Goal: Task Accomplishment & Management: Manage account settings

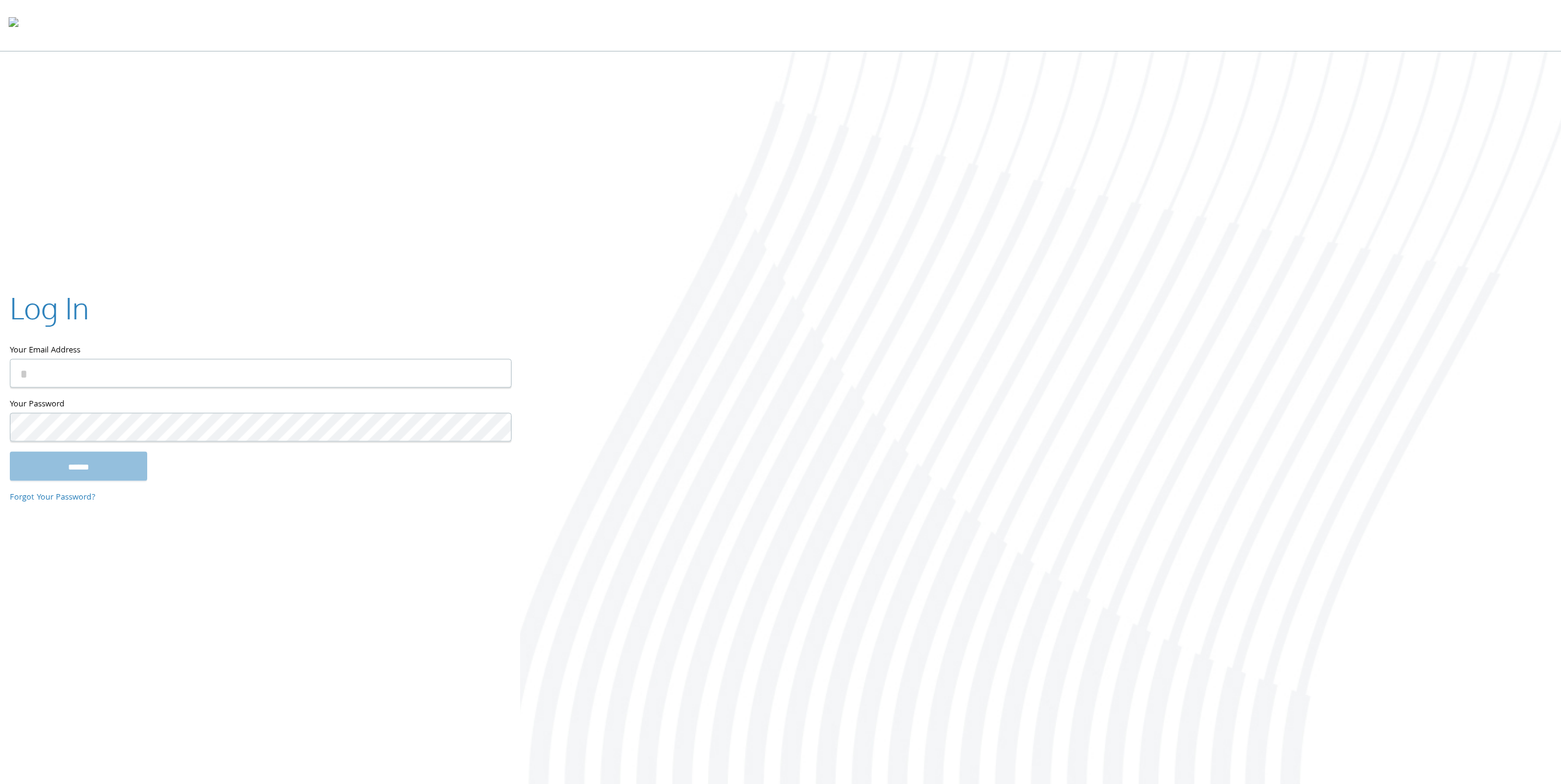
paste input "**********"
type input "**********"
click at [93, 465] on input "******" at bounding box center [78, 466] width 138 height 30
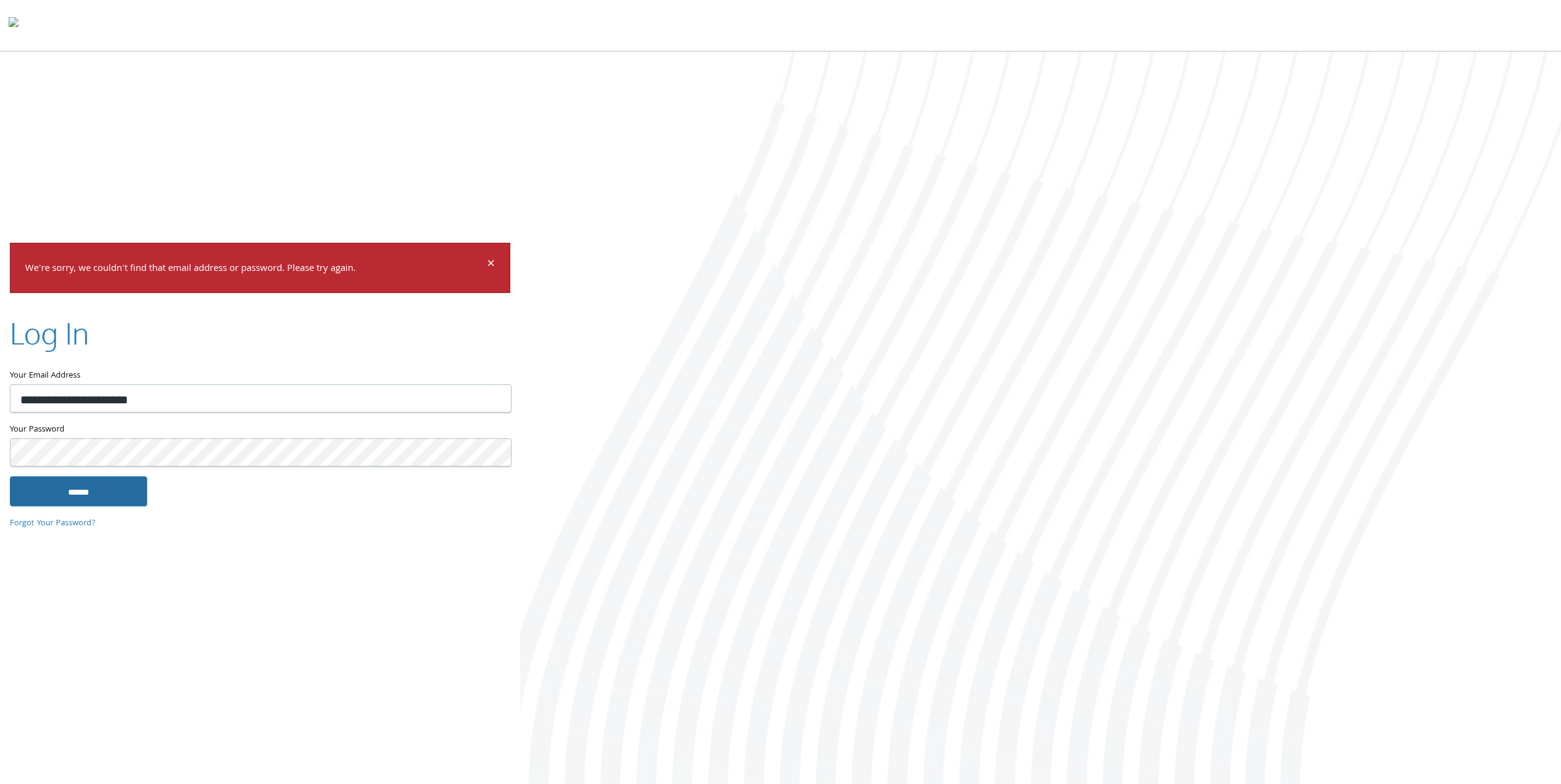
click at [105, 493] on input "******" at bounding box center [78, 491] width 138 height 30
